Goal: Task Accomplishment & Management: Use online tool/utility

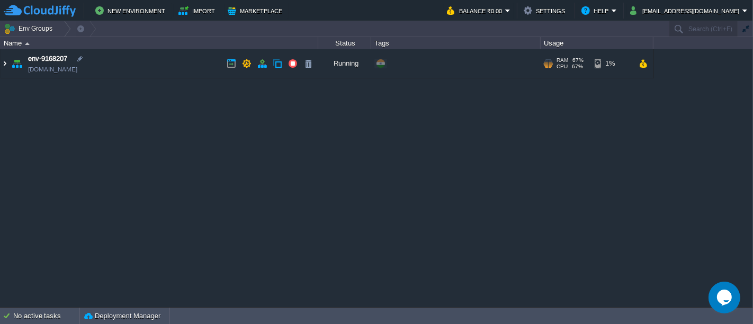
click at [5, 68] on img at bounding box center [5, 63] width 8 height 29
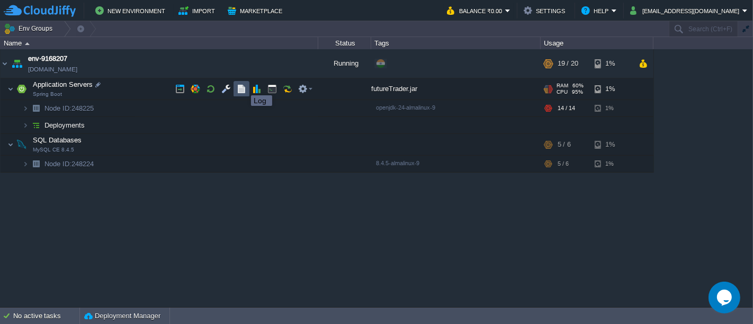
click at [243, 86] on button "button" at bounding box center [242, 89] width 10 height 10
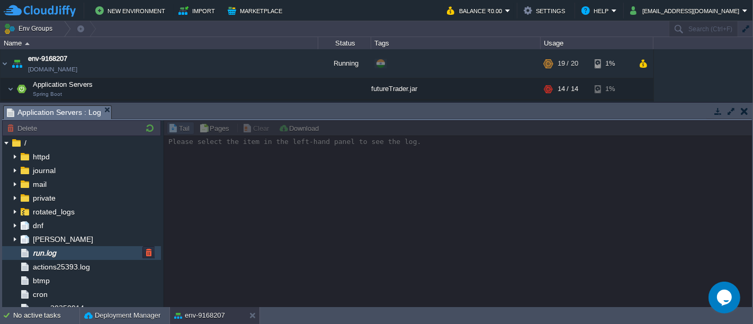
click at [79, 248] on div "run.log" at bounding box center [81, 253] width 159 height 14
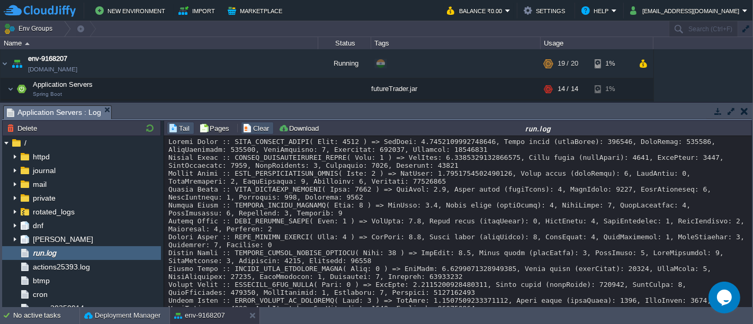
click at [245, 130] on button "Clear" at bounding box center [257, 128] width 30 height 10
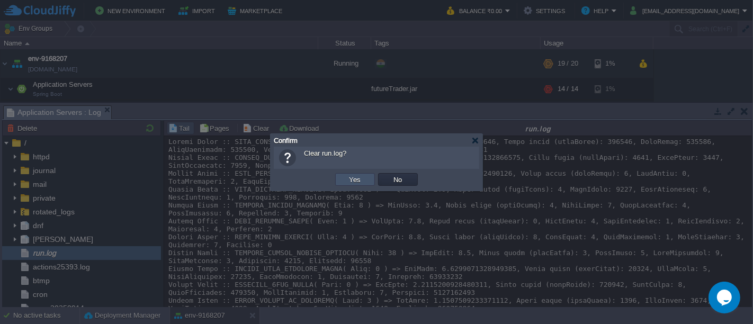
click at [357, 182] on button "Yes" at bounding box center [355, 180] width 18 height 10
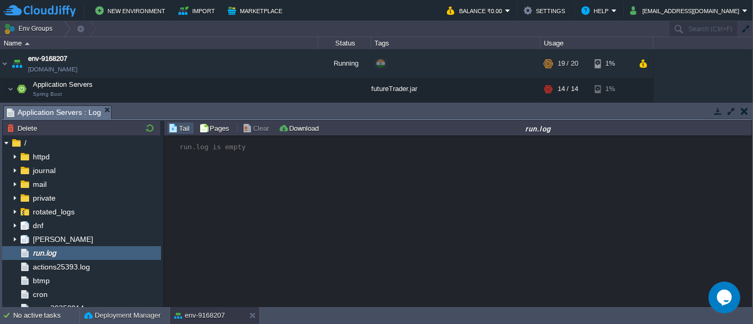
scroll to position [636, 0]
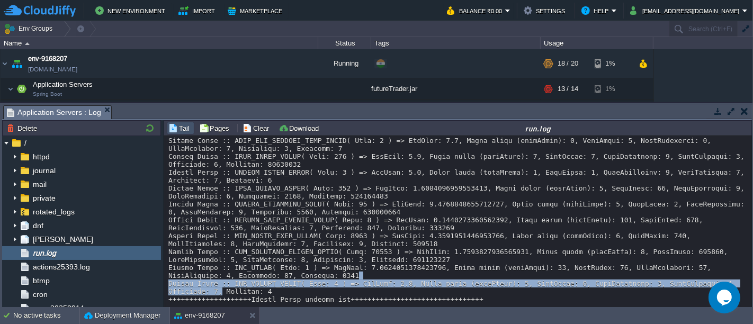
drag, startPoint x: 750, startPoint y: 276, endPoint x: 750, endPoint y: 269, distance: 6.9
click at [750, 269] on div "Loading..." at bounding box center [458, 222] width 588 height 173
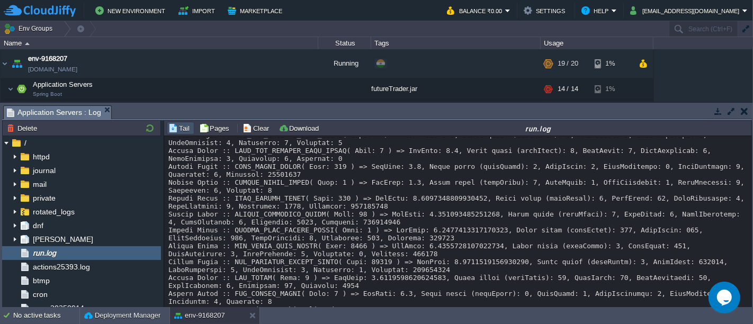
scroll to position [1444, 0]
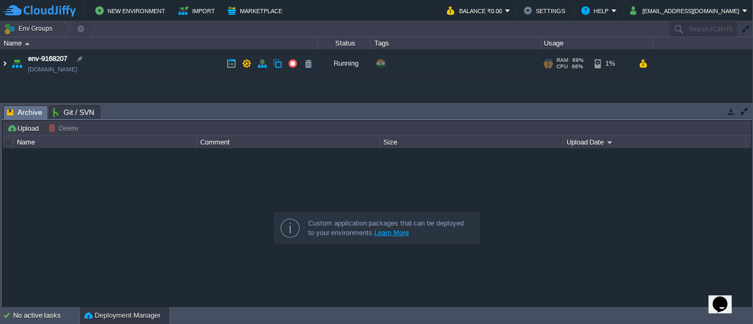
click at [4, 65] on img at bounding box center [5, 63] width 8 height 29
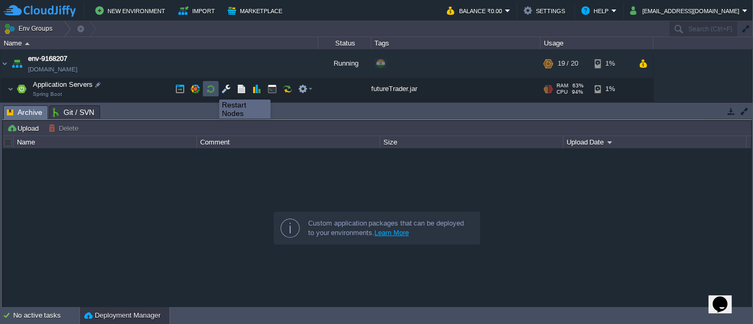
click at [211, 90] on button "button" at bounding box center [211, 89] width 10 height 10
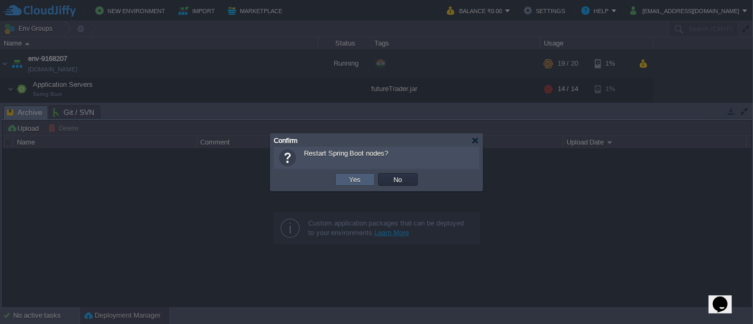
click at [344, 177] on td "Yes" at bounding box center [355, 179] width 40 height 13
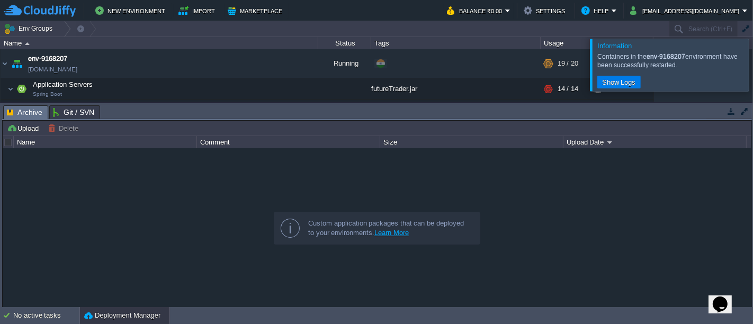
click at [752, 57] on div at bounding box center [765, 65] width 0 height 52
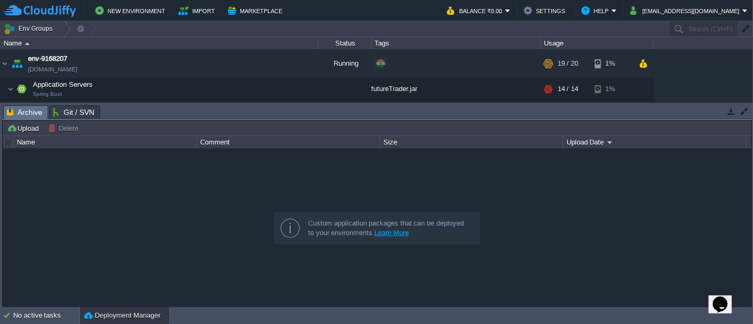
click at [728, 115] on td at bounding box center [730, 111] width 13 height 13
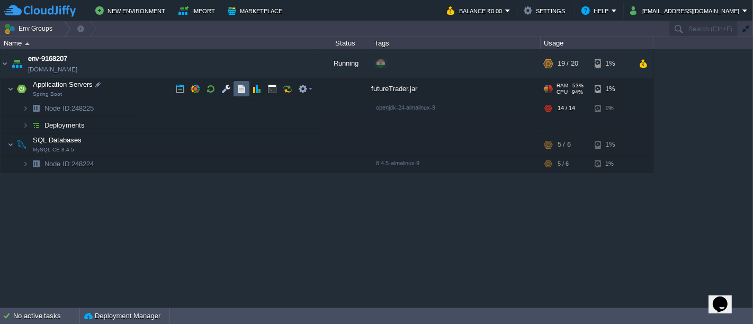
click at [235, 89] on td at bounding box center [241, 89] width 16 height 16
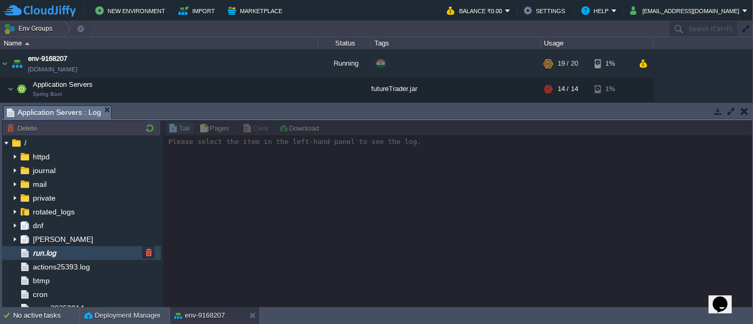
click at [57, 248] on span "run.log" at bounding box center [44, 253] width 27 height 10
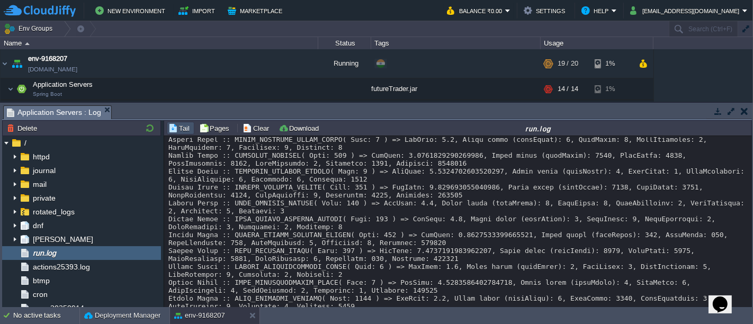
scroll to position [13428, 0]
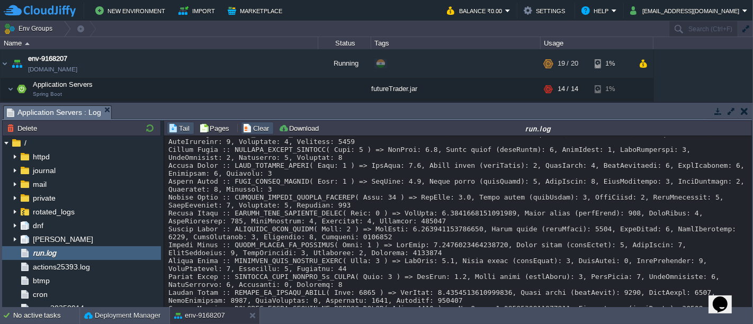
click at [251, 130] on button "Clear" at bounding box center [257, 128] width 30 height 10
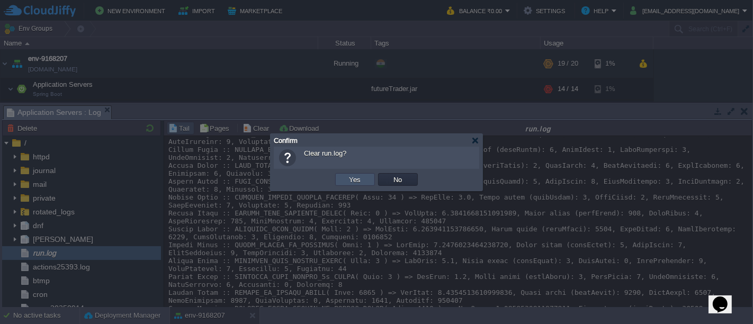
click at [349, 175] on button "Yes" at bounding box center [355, 180] width 18 height 10
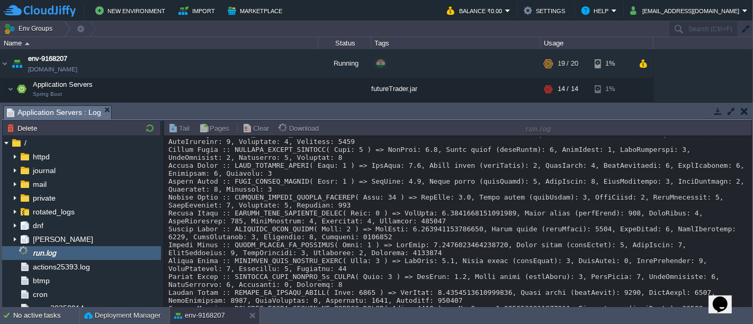
scroll to position [0, 0]
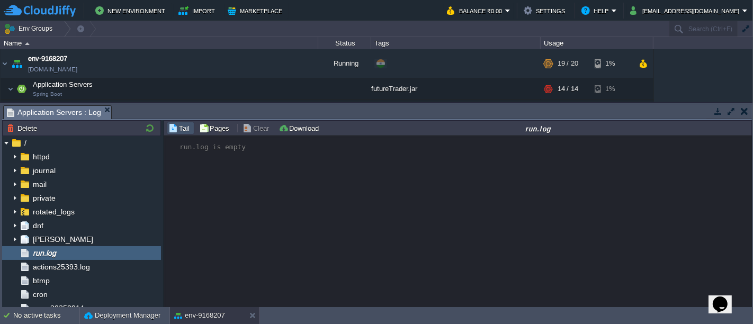
click at [744, 114] on button "button" at bounding box center [744, 111] width 7 height 10
